Goal: Transaction & Acquisition: Purchase product/service

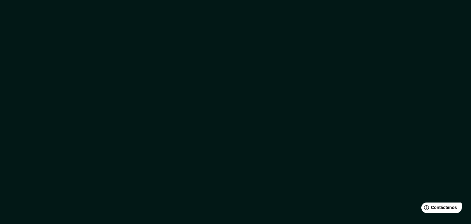
click at [182, 119] on div at bounding box center [235, 112] width 471 height 224
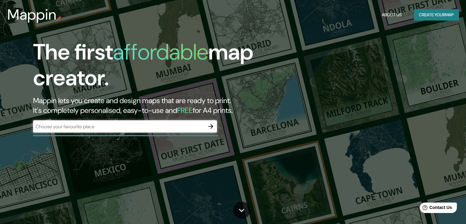
click at [128, 131] on div "​" at bounding box center [125, 126] width 184 height 12
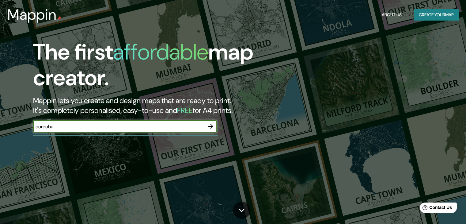
click at [138, 129] on input "cordoba" at bounding box center [119, 126] width 172 height 7
type input "cordoba, [GEOGRAPHIC_DATA]"
click at [212, 126] on icon "button" at bounding box center [210, 126] width 5 height 5
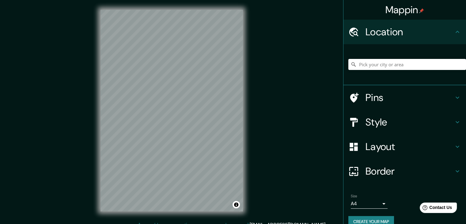
click at [372, 121] on h4 "Style" at bounding box center [410, 122] width 88 height 12
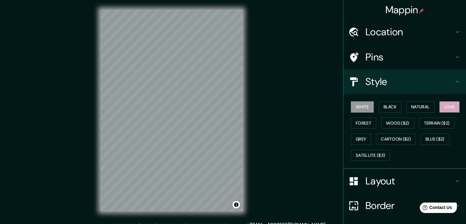
click at [442, 107] on button "Love" at bounding box center [449, 106] width 20 height 11
click at [366, 124] on button "Forest" at bounding box center [363, 122] width 25 height 11
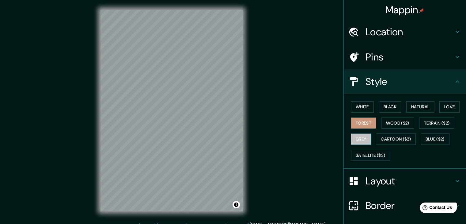
click at [353, 140] on button "Grey" at bounding box center [361, 138] width 20 height 11
click at [363, 107] on button "White" at bounding box center [362, 106] width 23 height 11
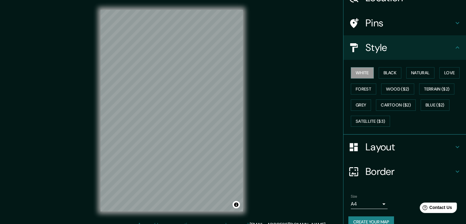
scroll to position [44, 0]
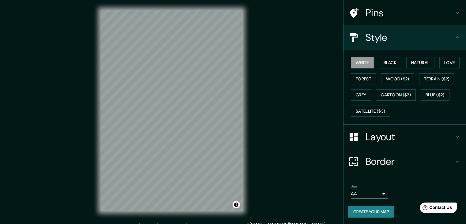
click at [377, 192] on body "Mappin Location Pins Style White Black Natural Love Forest Wood ($2) Terrain ($…" at bounding box center [233, 112] width 466 height 224
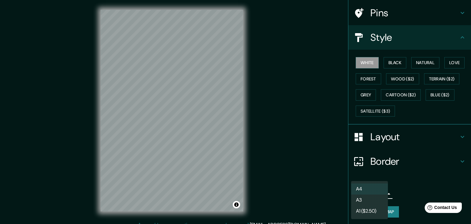
click at [374, 202] on li "A3" at bounding box center [369, 199] width 37 height 11
type input "a4"
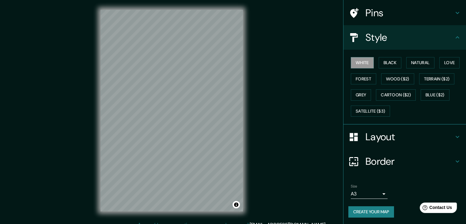
click at [374, 207] on button "Create your map" at bounding box center [371, 211] width 46 height 11
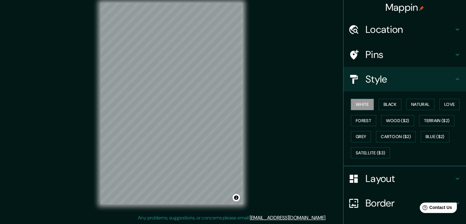
scroll to position [0, 0]
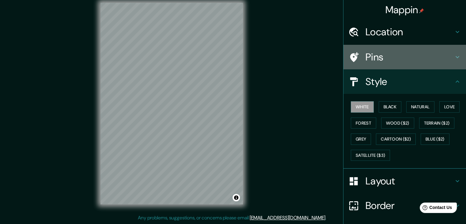
click at [385, 59] on h4 "Pins" at bounding box center [410, 57] width 88 height 12
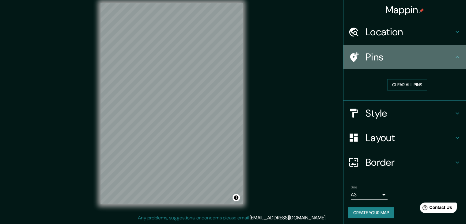
click at [385, 58] on h4 "Pins" at bounding box center [410, 57] width 88 height 12
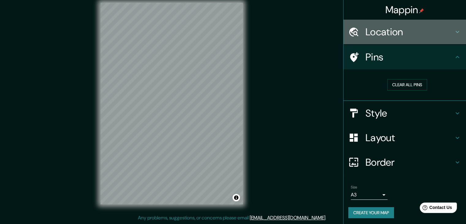
click at [390, 36] on h4 "Location" at bounding box center [410, 32] width 88 height 12
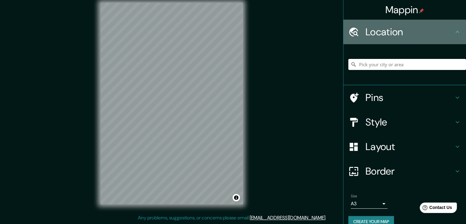
click at [392, 34] on h4 "Location" at bounding box center [410, 32] width 88 height 12
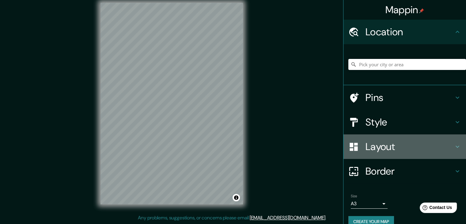
click at [413, 143] on h4 "Layout" at bounding box center [410, 146] width 88 height 12
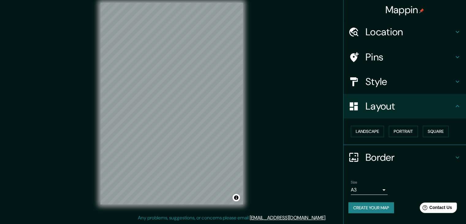
click at [408, 151] on h4 "Border" at bounding box center [410, 157] width 88 height 12
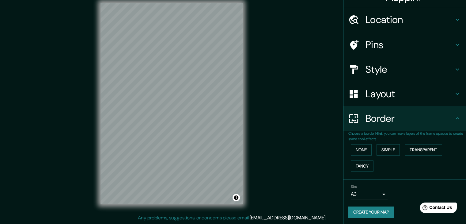
scroll to position [13, 0]
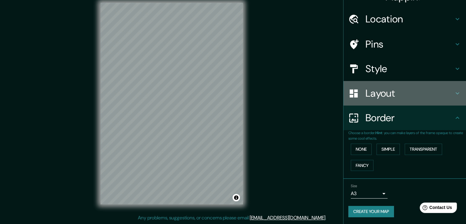
click at [392, 97] on h4 "Layout" at bounding box center [410, 93] width 88 height 12
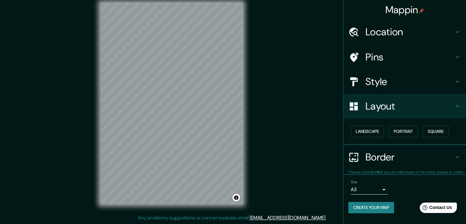
scroll to position [0, 0]
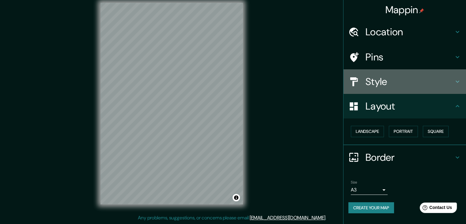
click at [388, 87] on div "Style" at bounding box center [404, 81] width 123 height 25
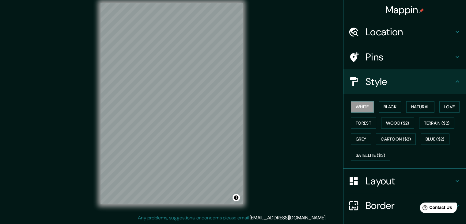
click at [391, 85] on h4 "Style" at bounding box center [410, 81] width 88 height 12
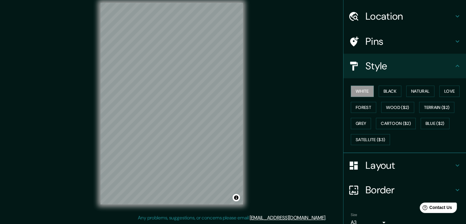
scroll to position [44, 0]
